Goal: Navigation & Orientation: Go to known website

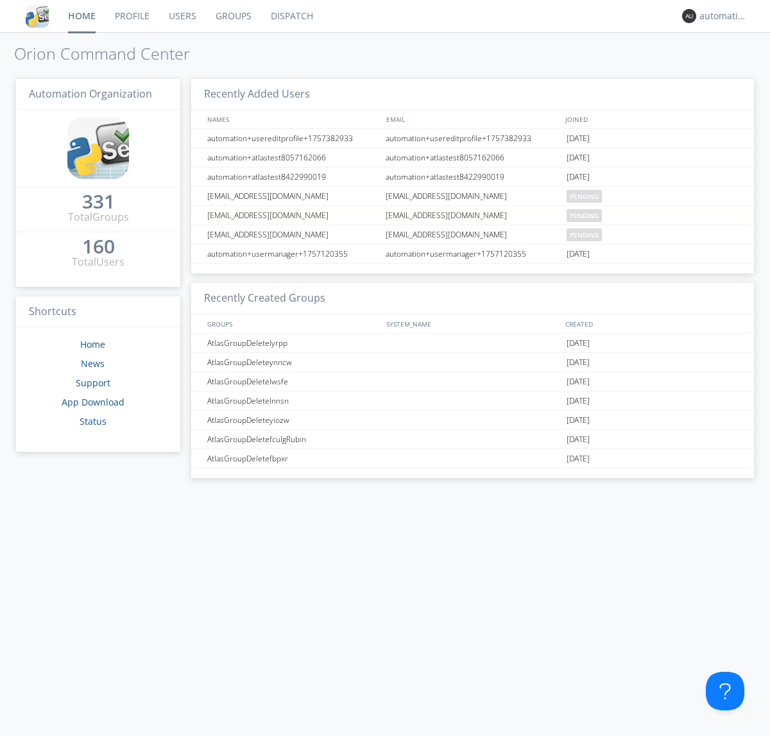
click at [291, 16] on link "Dispatch" at bounding box center [292, 16] width 62 height 32
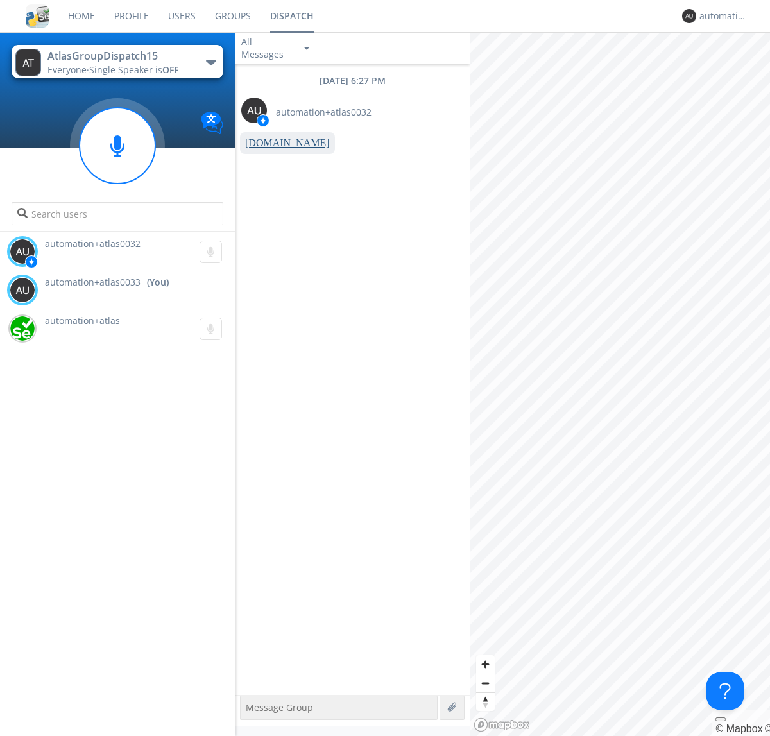
click at [281, 143] on link "www.orionlabs.io" at bounding box center [287, 142] width 85 height 11
type textarea "https://www.orionlabs.io"
click at [720, 16] on div "automation+atlas0033" at bounding box center [723, 16] width 48 height 13
